Goal: Find specific page/section: Find specific page/section

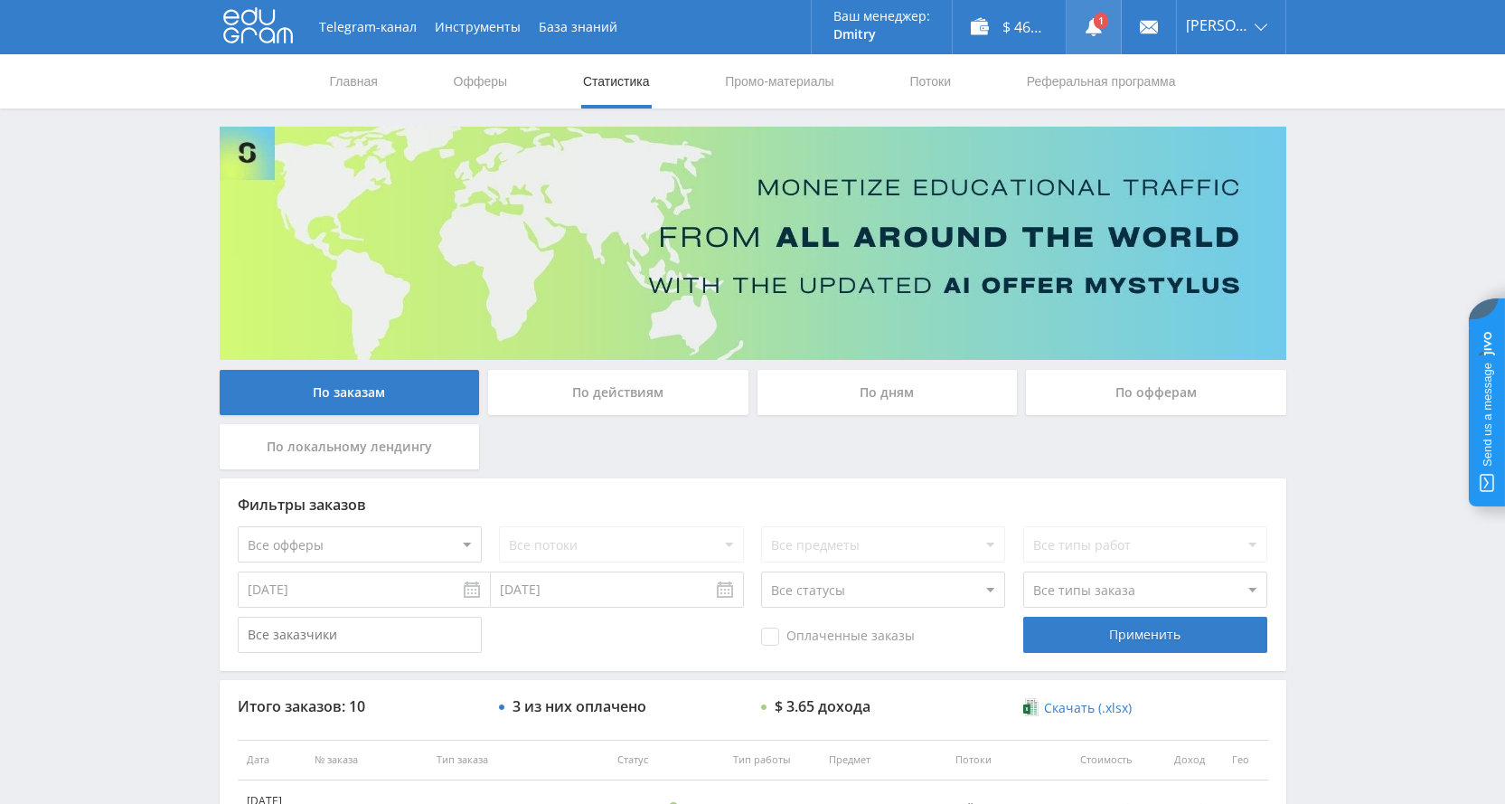
click at [1104, 36] on link at bounding box center [1094, 27] width 54 height 54
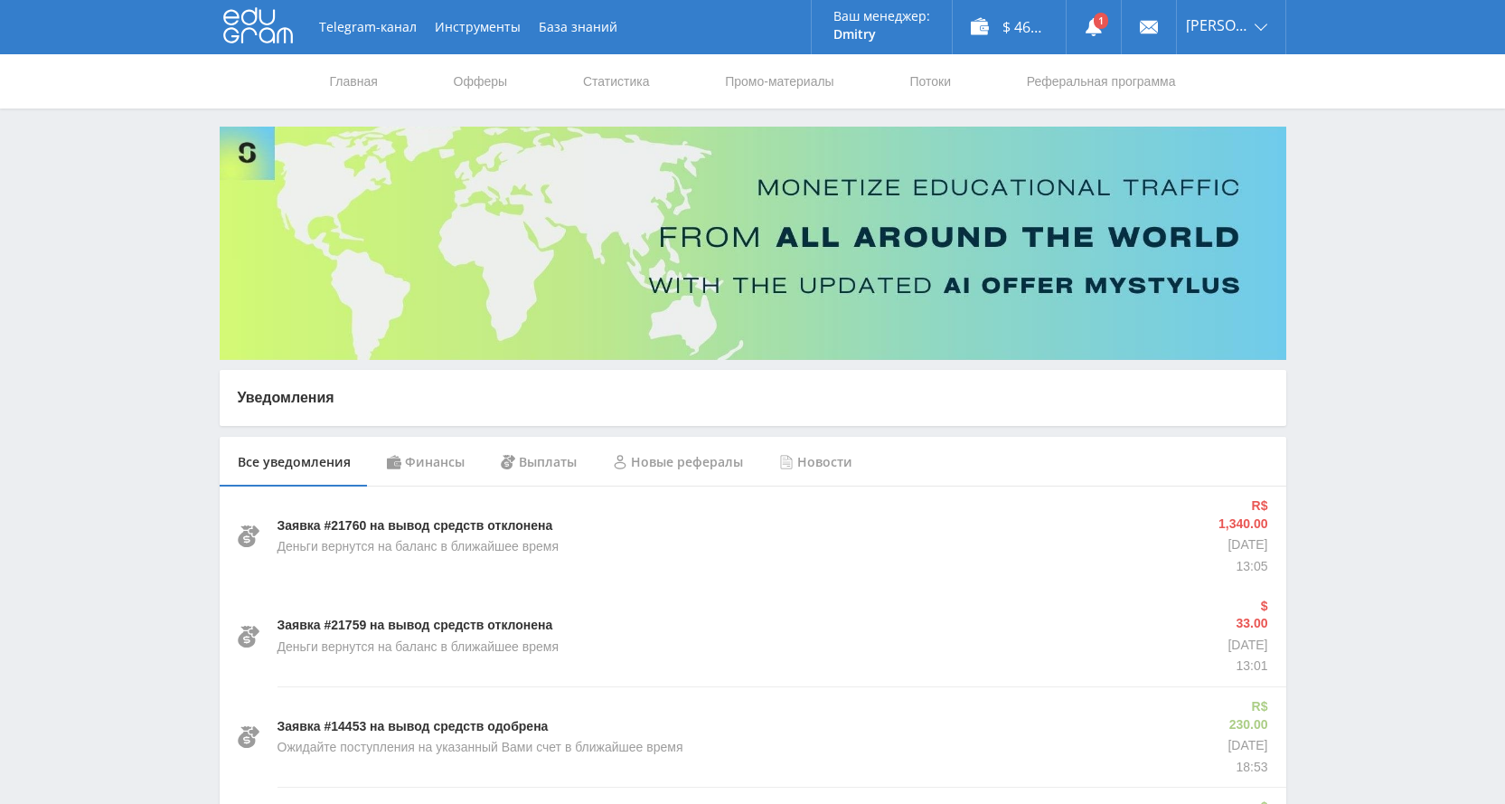
click at [463, 464] on div "Финансы" at bounding box center [426, 462] width 114 height 51
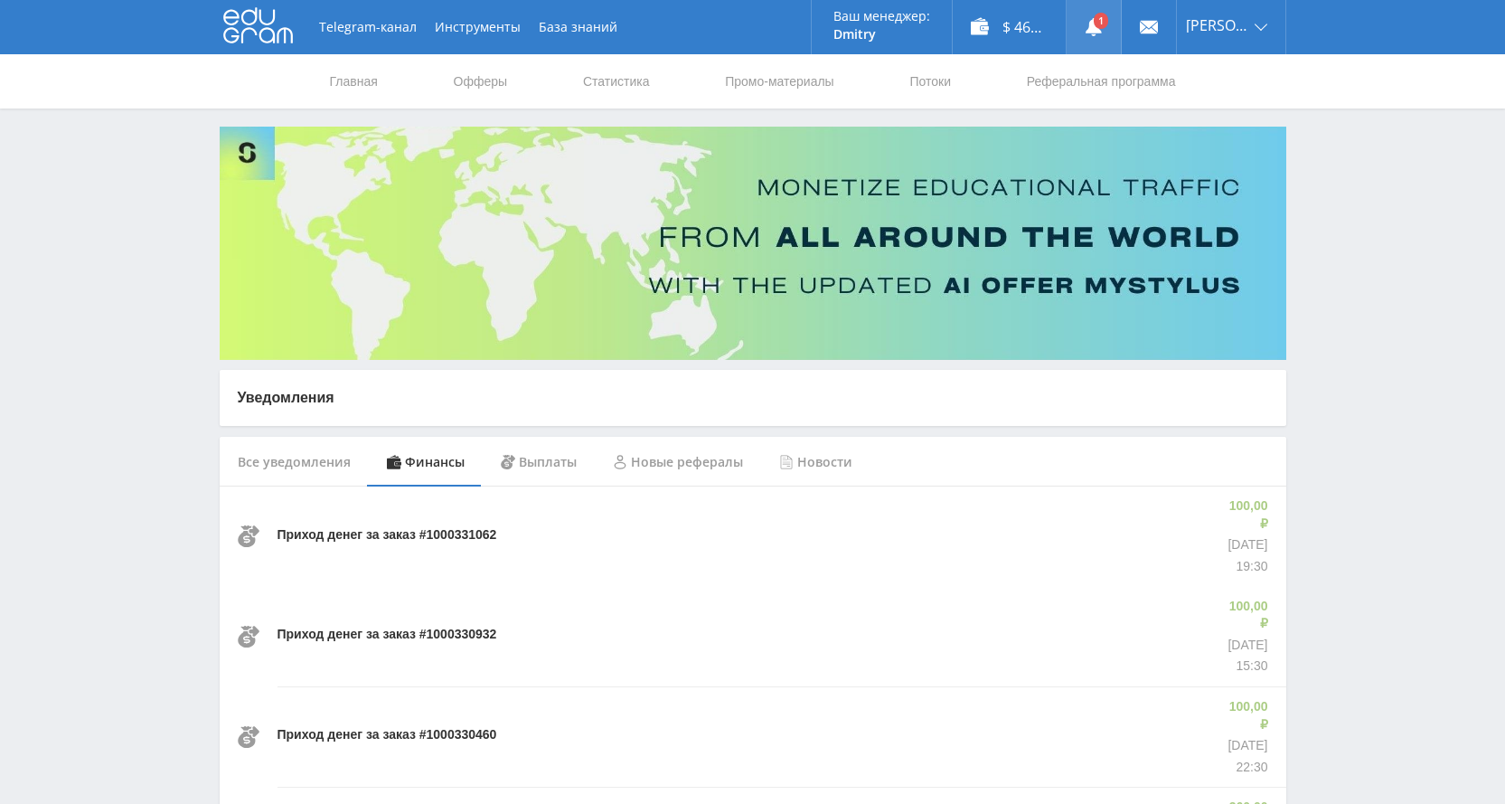
click at [1101, 14] on link at bounding box center [1094, 27] width 54 height 54
